Goal: Contribute content

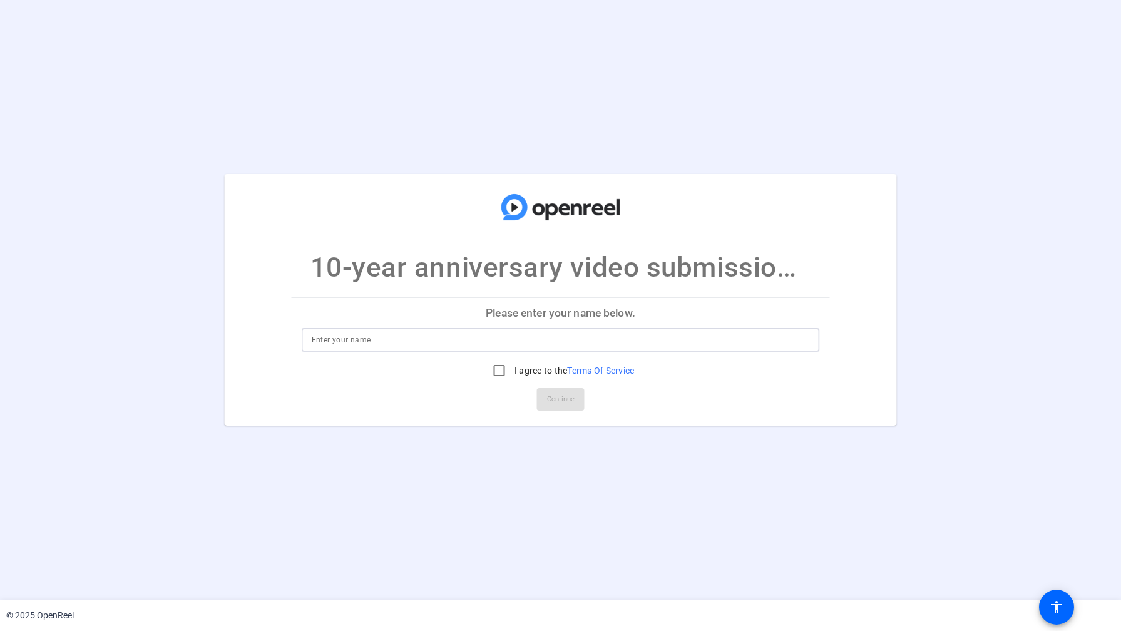
click at [594, 334] on input at bounding box center [561, 339] width 498 height 15
type input "[PERSON_NAME]"
click at [499, 368] on input "I agree to the Terms Of Service" at bounding box center [499, 370] width 25 height 25
checkbox input "true"
click at [563, 402] on span "Continue" at bounding box center [561, 399] width 28 height 19
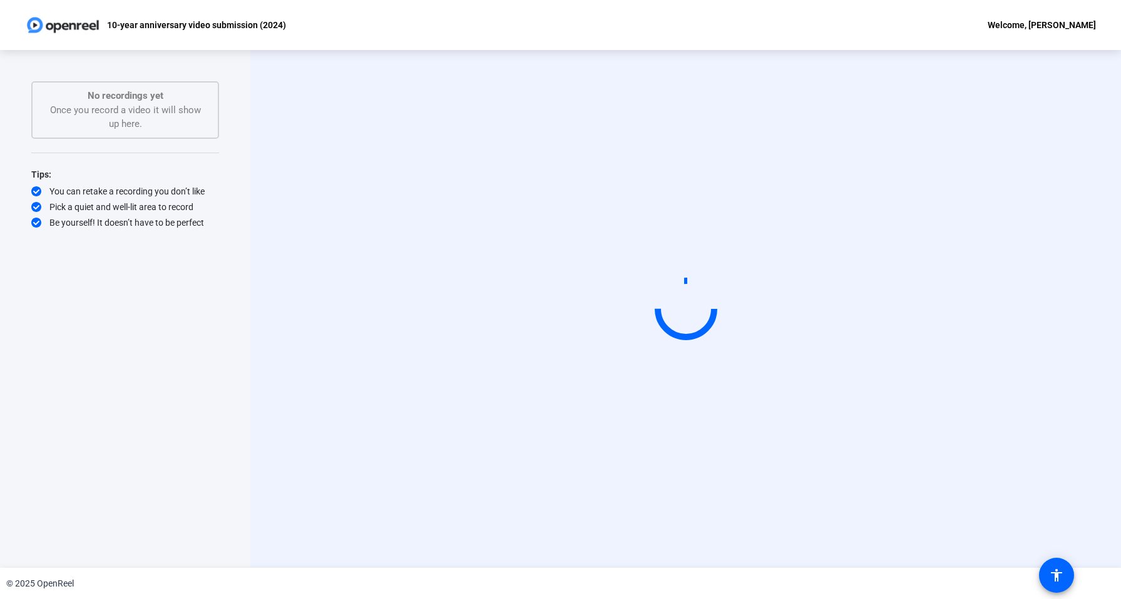
drag, startPoint x: 1118, startPoint y: 218, endPoint x: 1091, endPoint y: 218, distance: 27.5
click at [1056, 215] on div "Start Recording person Hide Overlay flip Flip Camera Camera" at bounding box center [685, 309] width 870 height 518
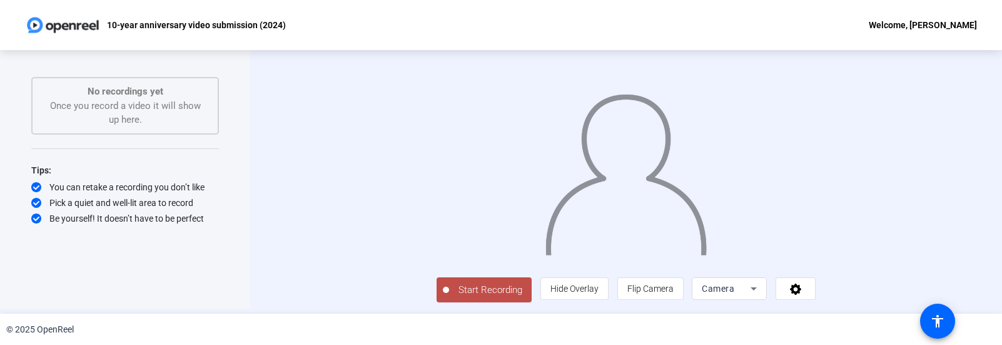
scroll to position [66, 0]
click at [449, 297] on span "Start Recording" at bounding box center [490, 290] width 83 height 14
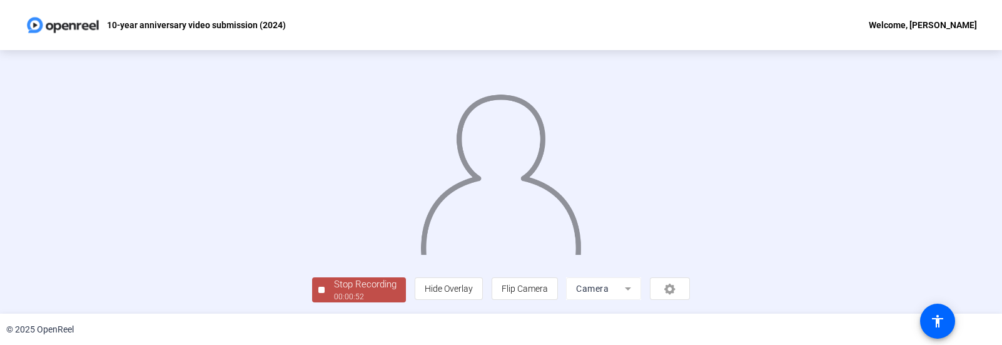
scroll to position [93, 0]
click at [334, 297] on div "00:00:53" at bounding box center [365, 296] width 63 height 11
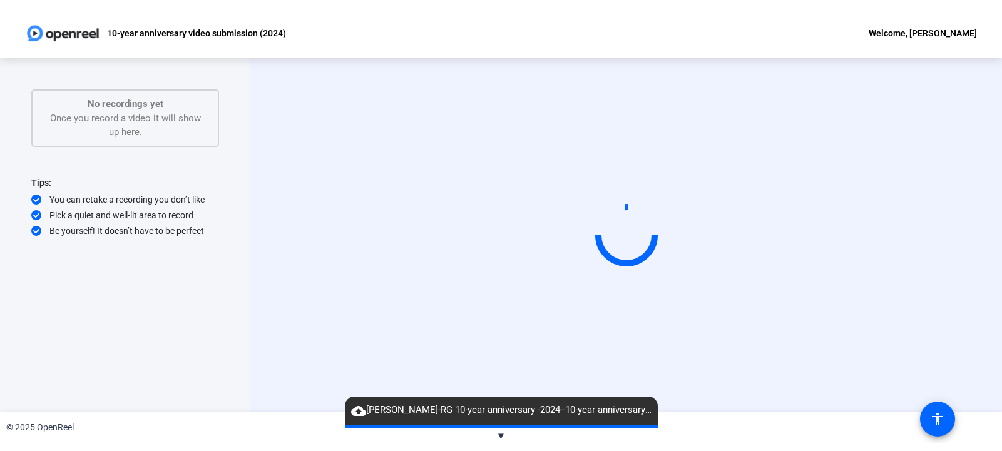
scroll to position [0, 0]
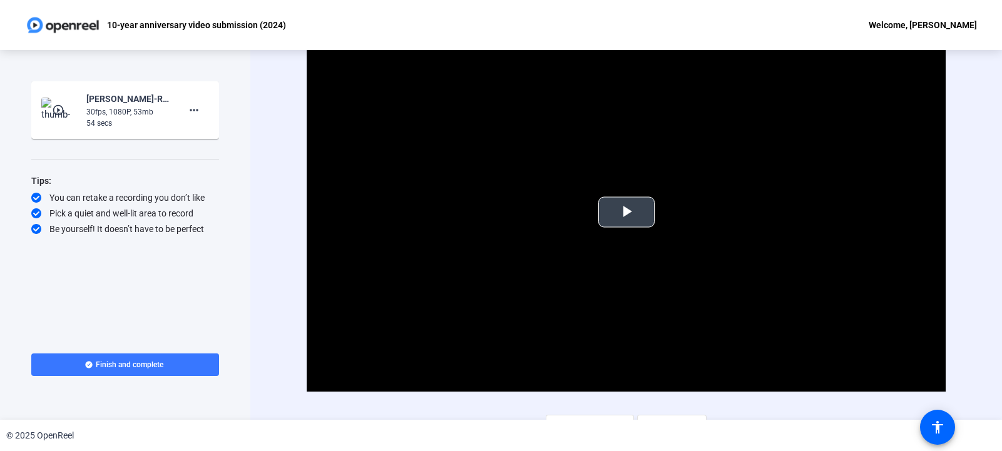
click at [626, 212] on span "Video Player" at bounding box center [626, 212] width 0 height 0
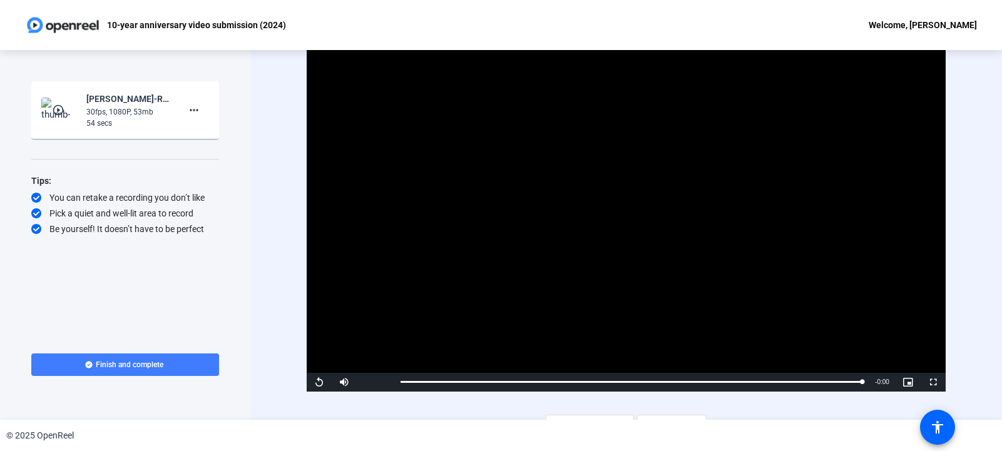
click at [153, 364] on span "Finish and complete" at bounding box center [130, 365] width 68 height 10
